Goal: Information Seeking & Learning: Understand process/instructions

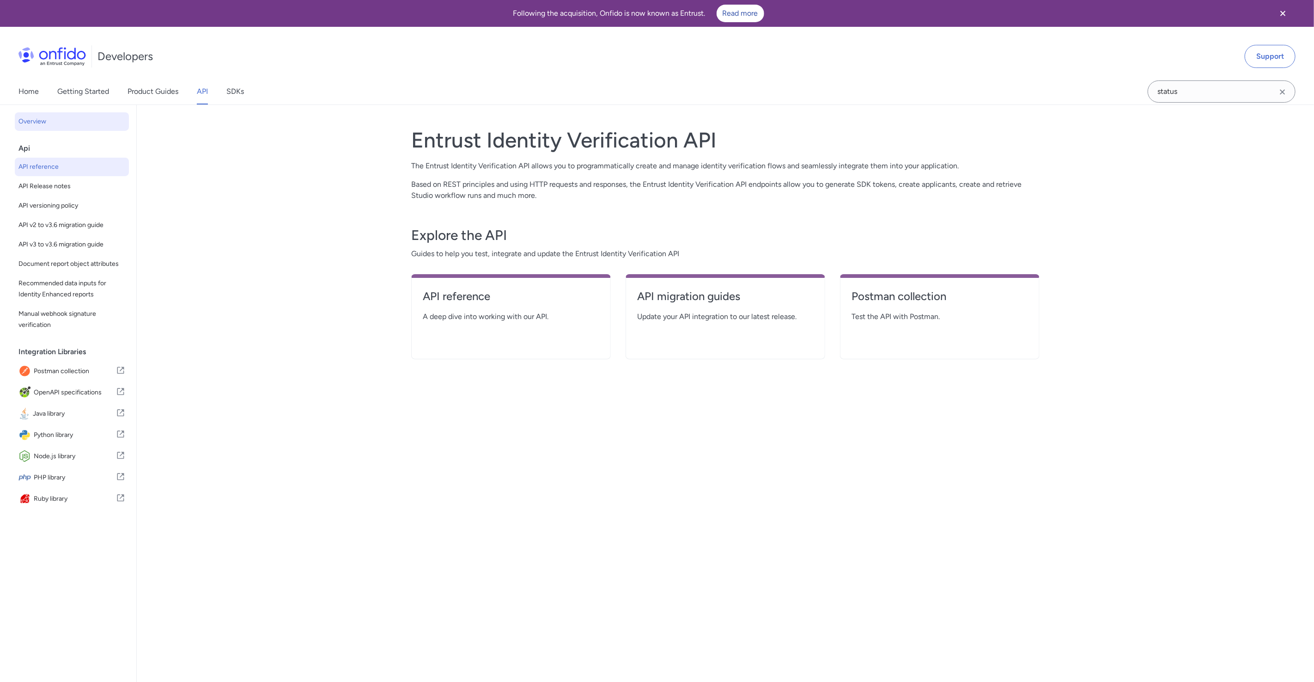
click at [76, 164] on span "API reference" at bounding box center [71, 166] width 107 height 11
select select "http"
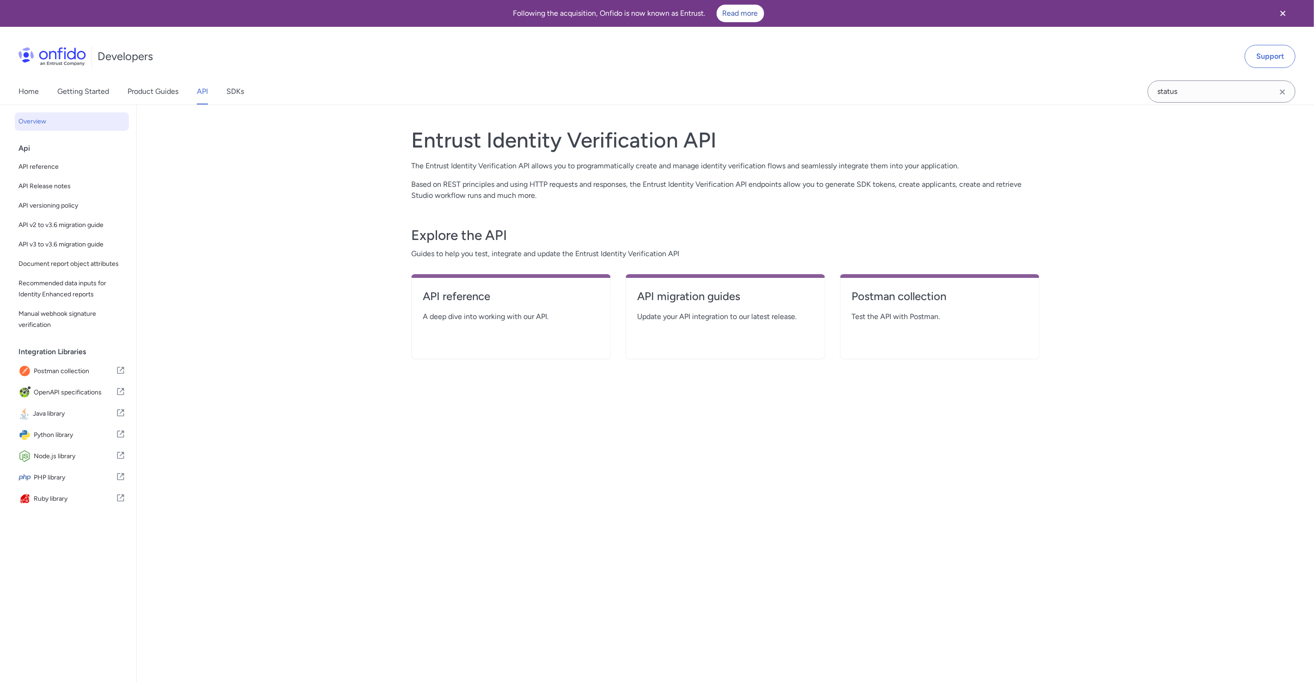
select select "http"
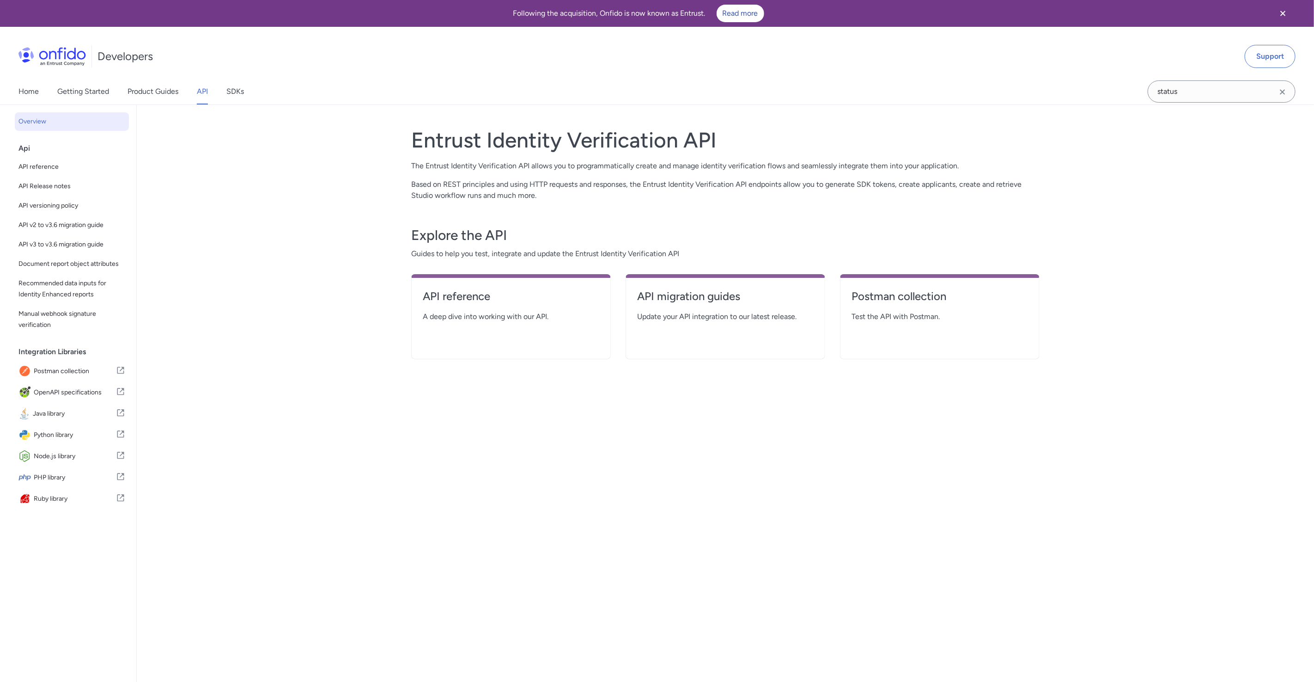
select select "http"
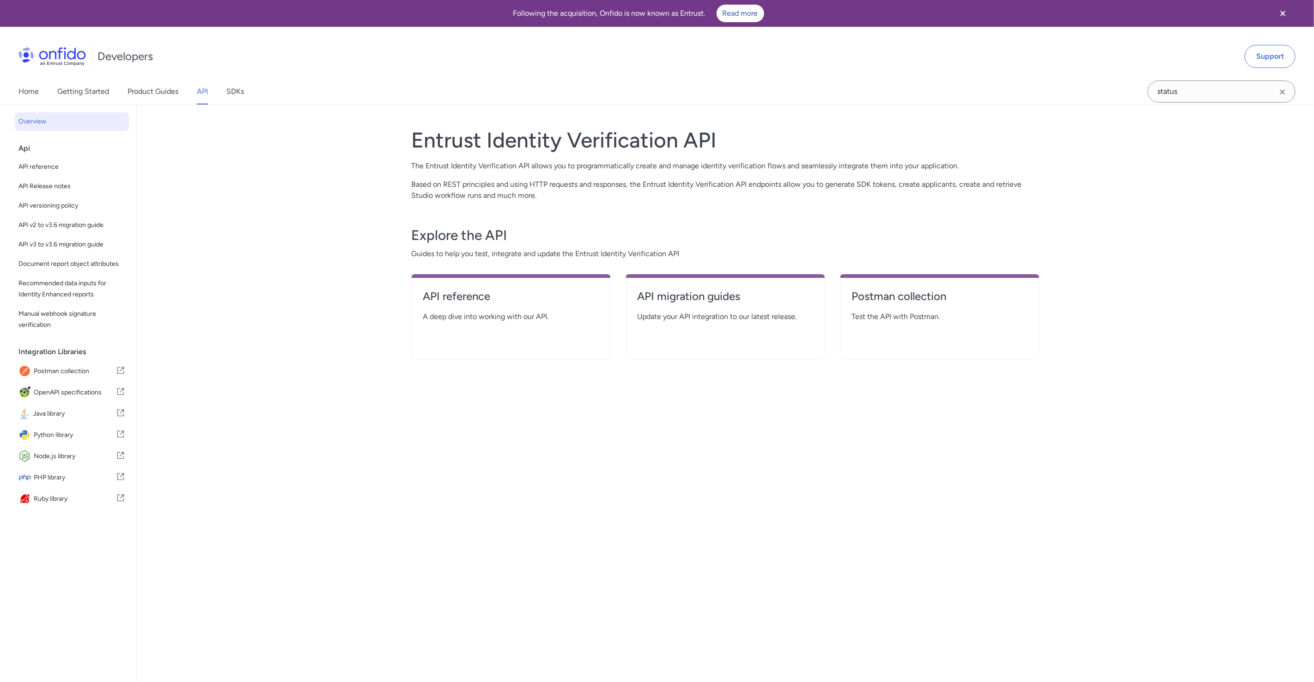
select select "http"
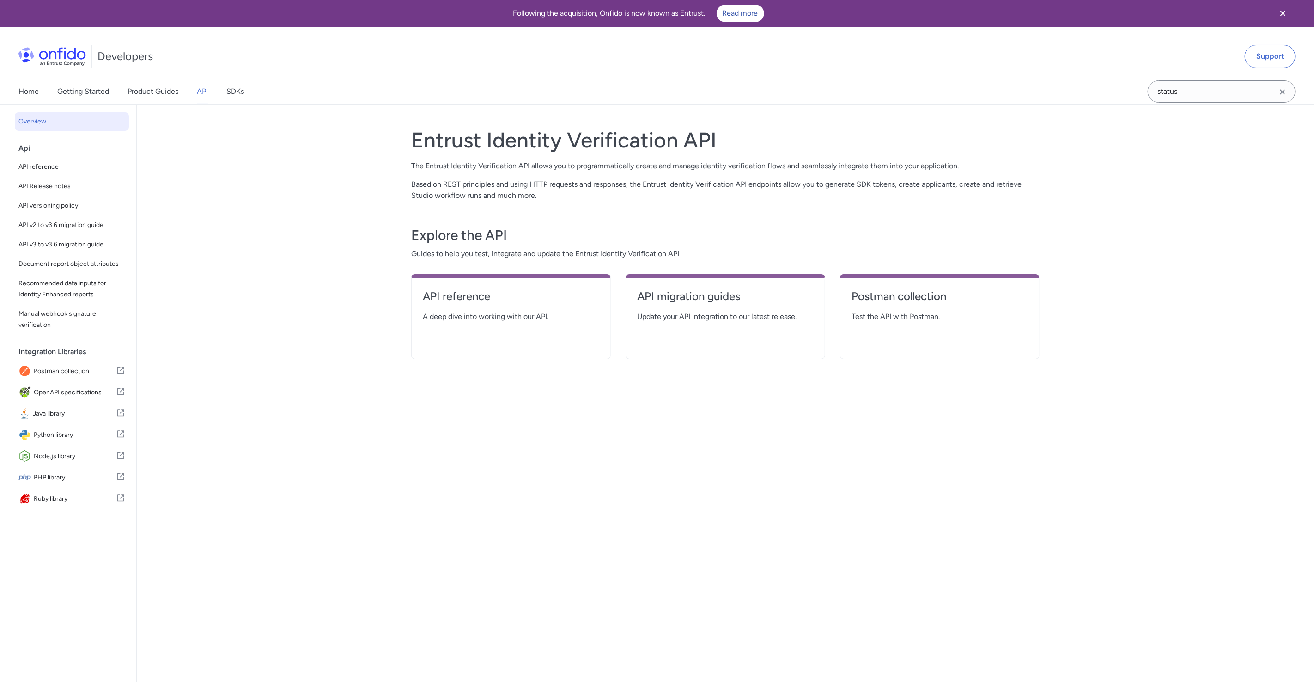
select select "http"
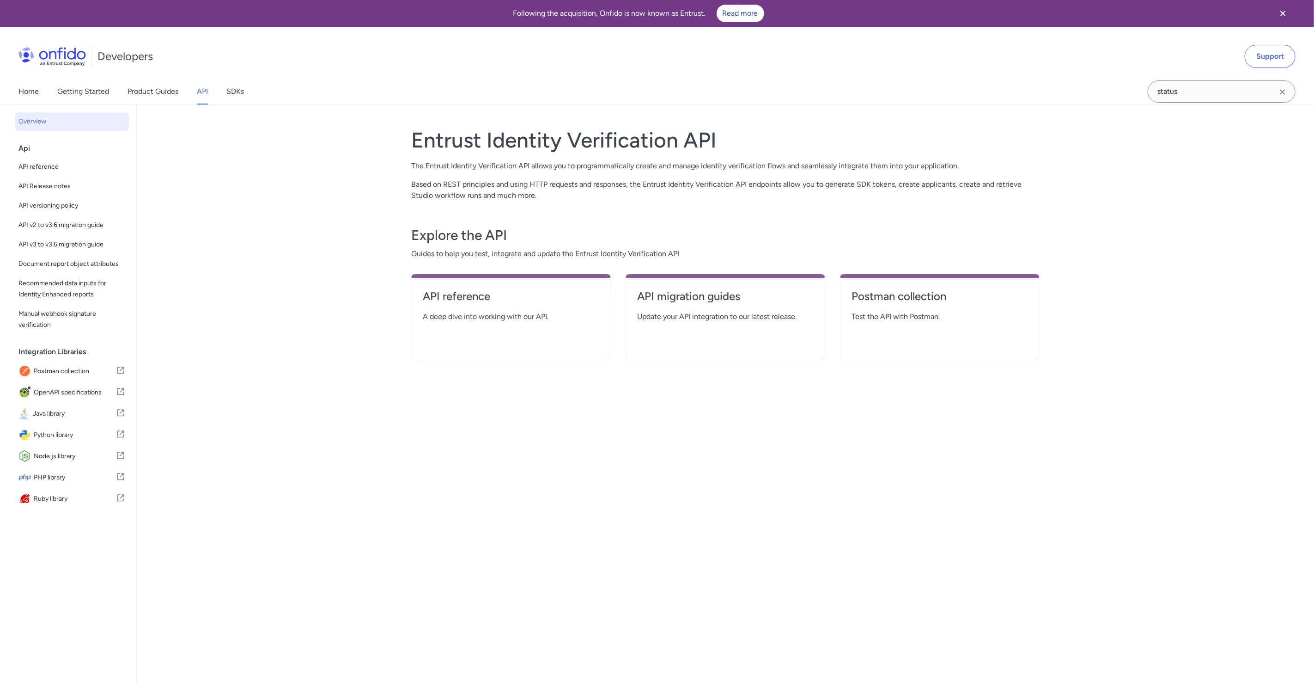
select select "http"
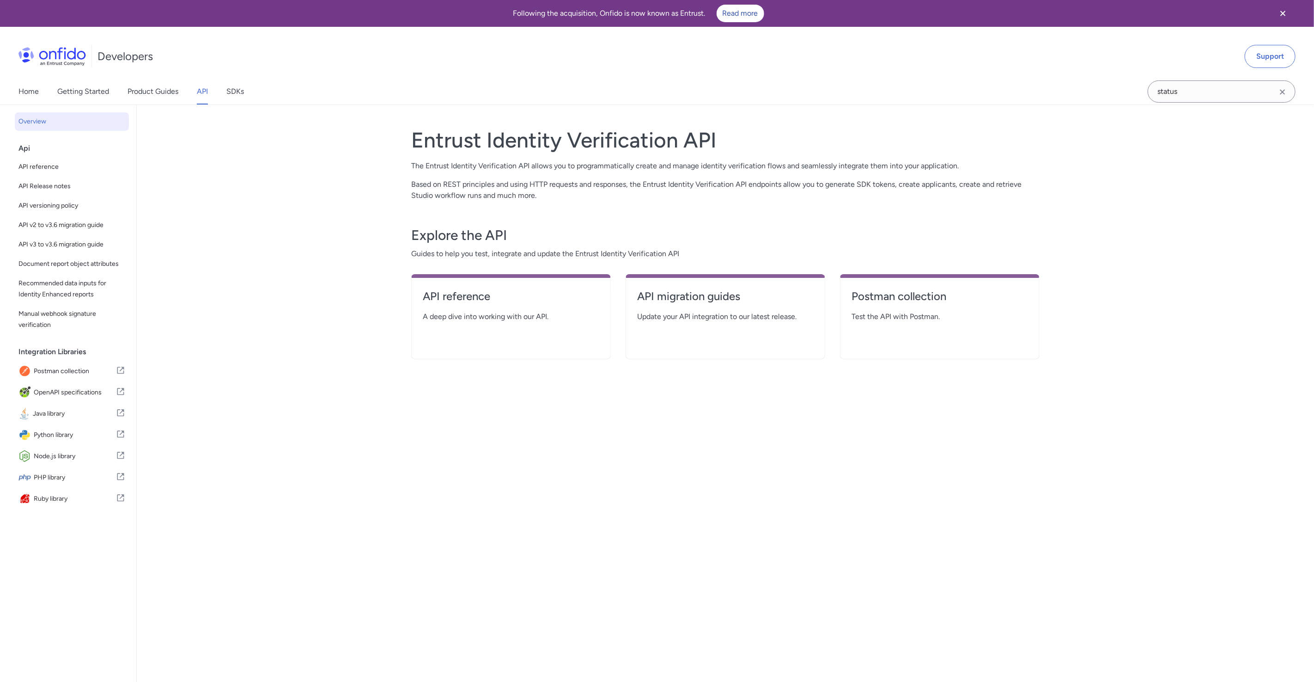
select select "http"
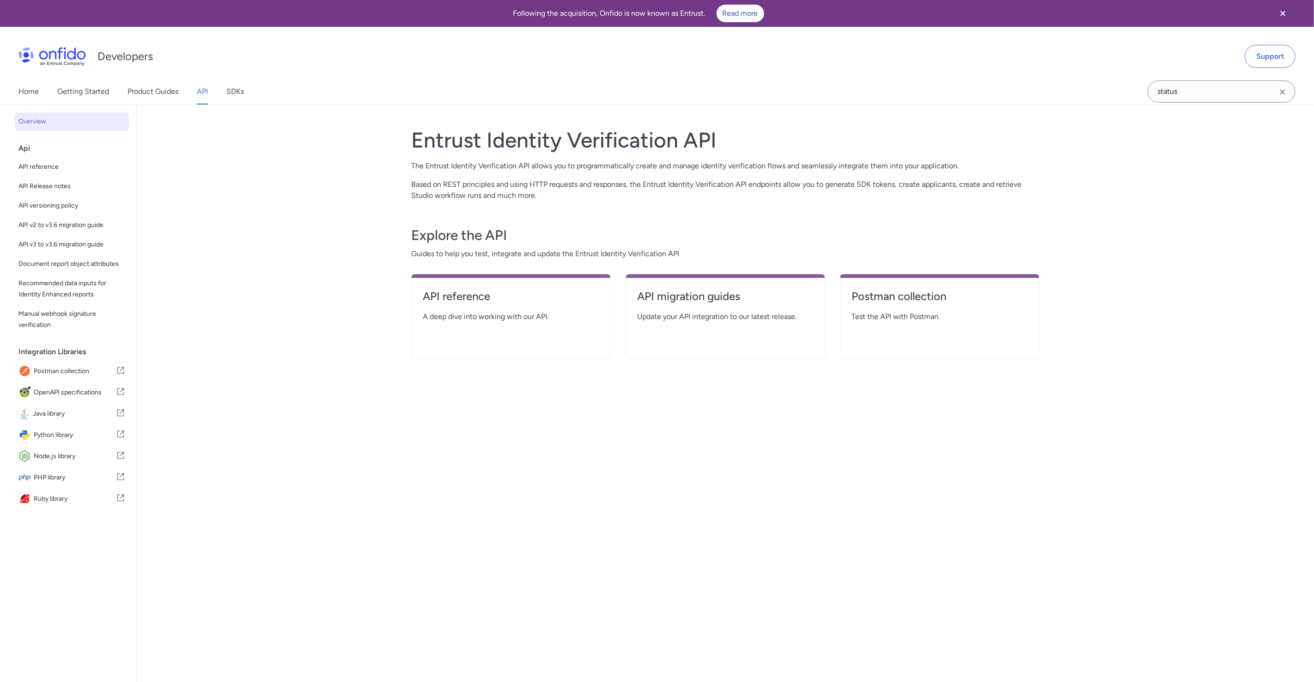
select select "http"
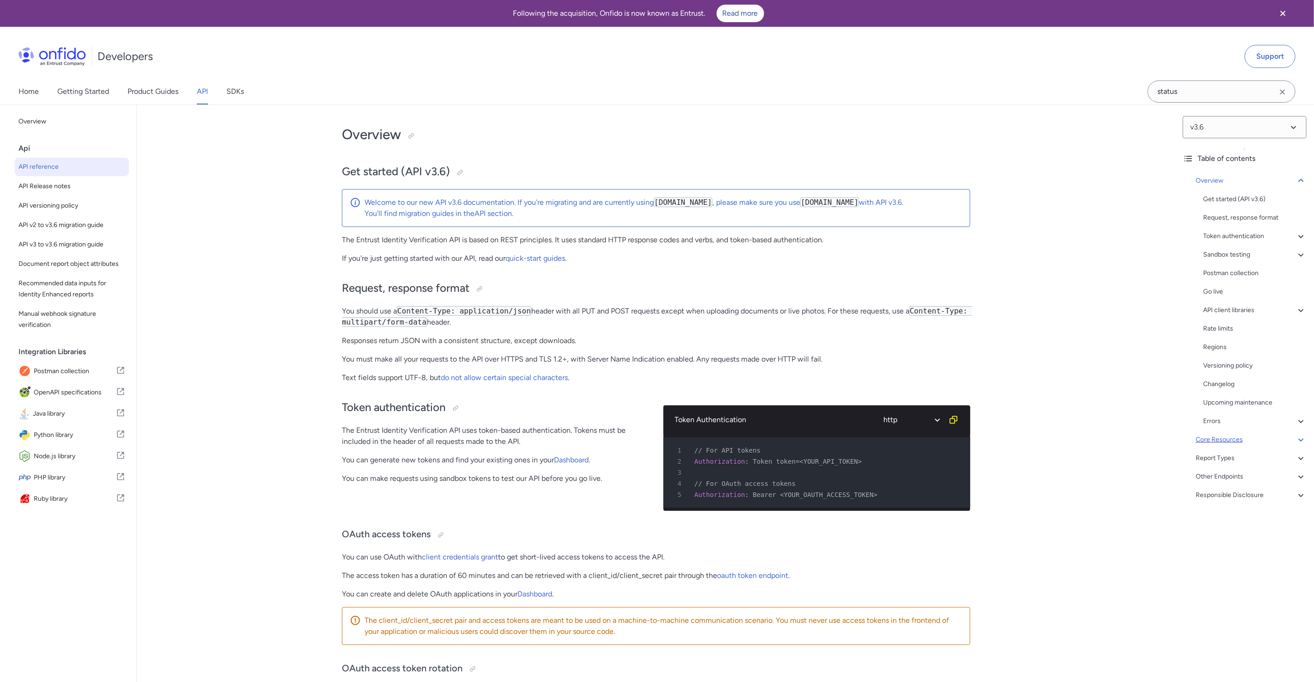
click at [1275, 439] on div "Core Resources" at bounding box center [1251, 439] width 111 height 11
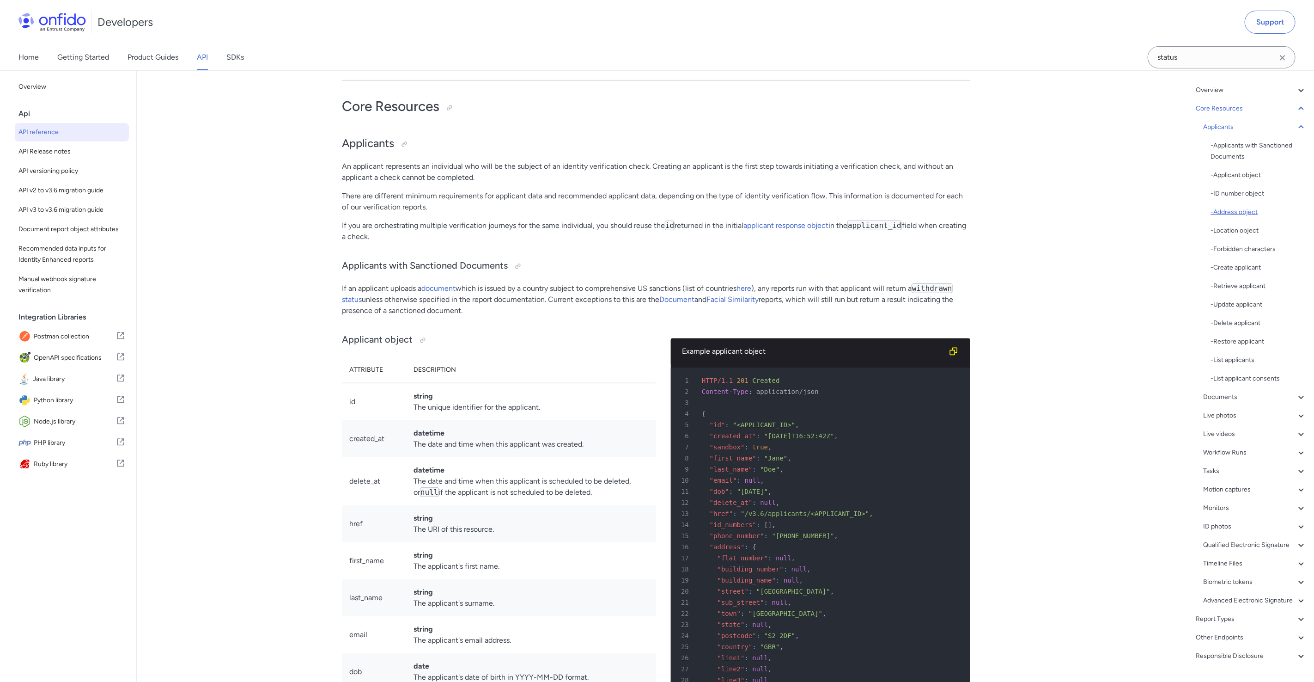
scroll to position [79, 0]
click at [1243, 432] on div "Workflow Runs" at bounding box center [1256, 428] width 104 height 11
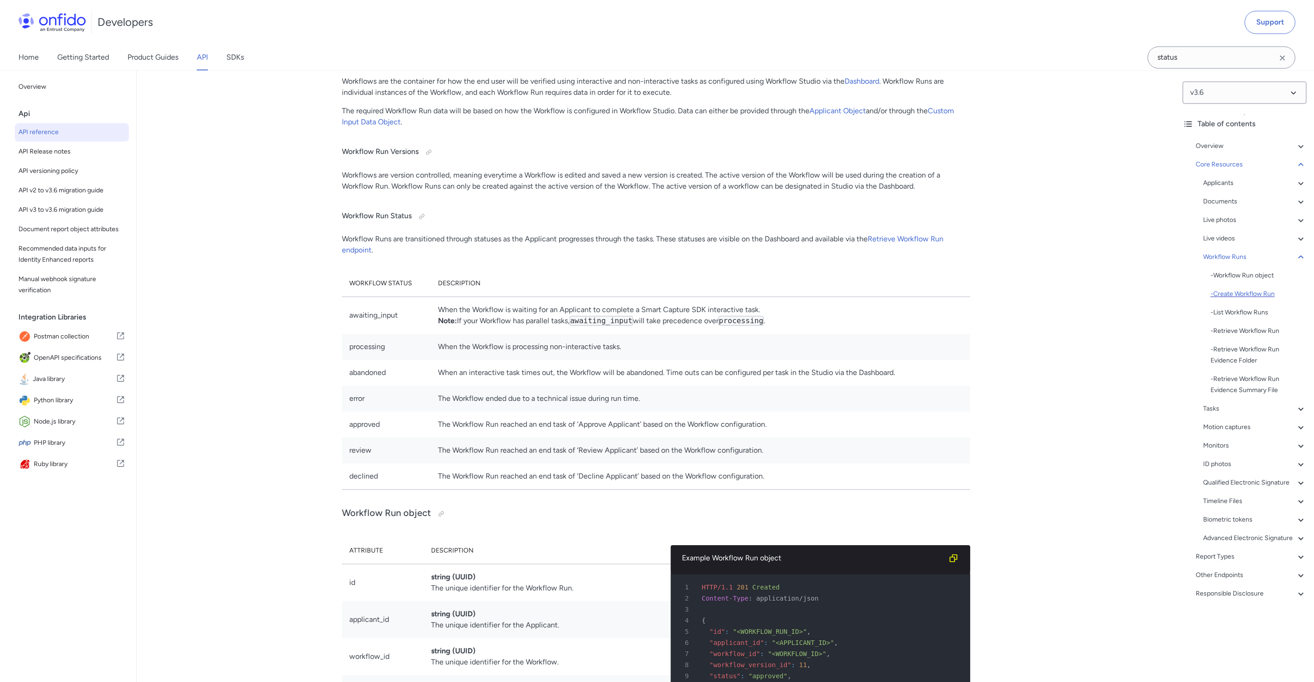
click at [1230, 297] on div "- Create Workflow Run" at bounding box center [1259, 293] width 96 height 11
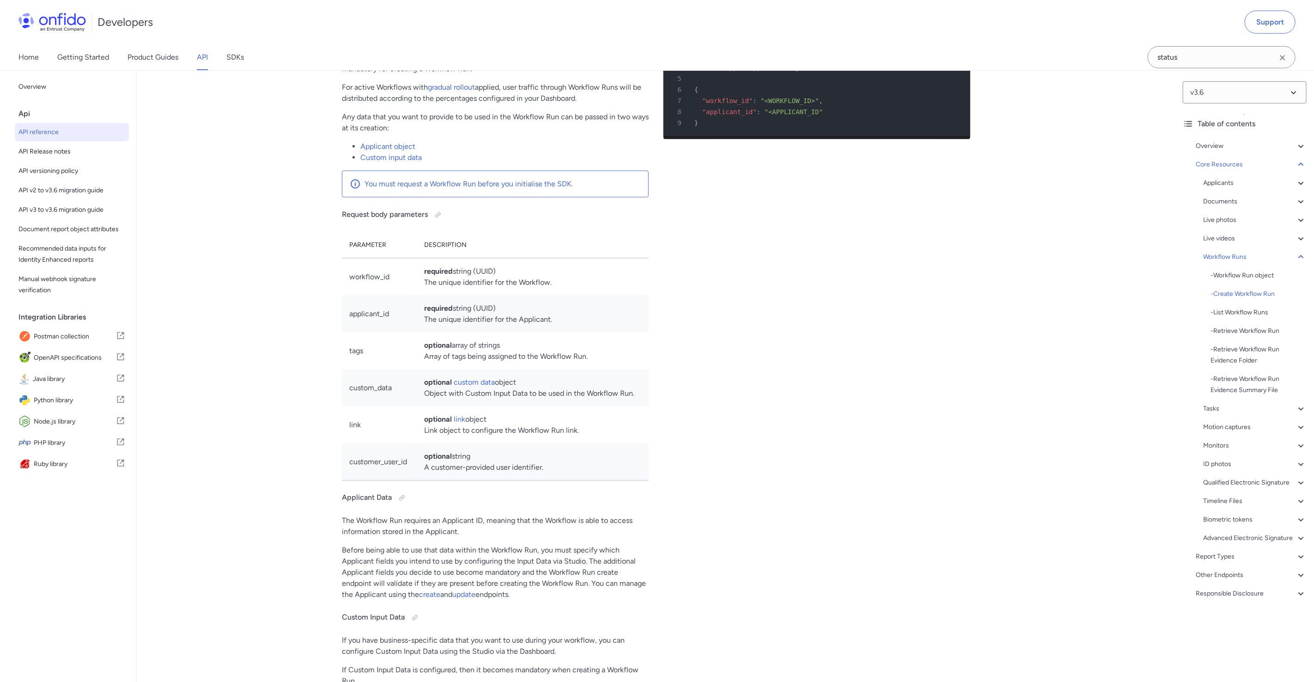
click at [952, 8] on icon "Copy code snippet button" at bounding box center [953, 3] width 9 height 9
click at [931, 14] on select "http bash" at bounding box center [911, 3] width 69 height 21
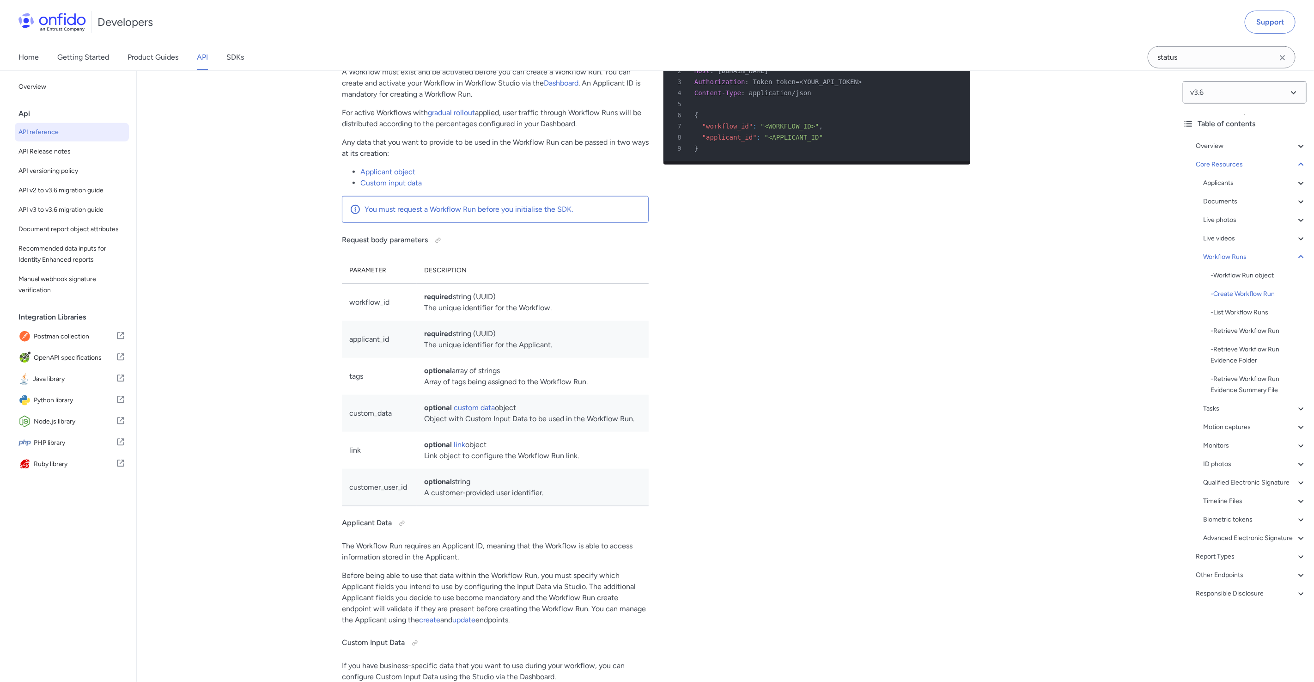
scroll to position [21343, 0]
click at [469, 43] on div "/v3.6/workflow_runs/" at bounding box center [510, 37] width 277 height 11
